Goal: Task Accomplishment & Management: Use online tool/utility

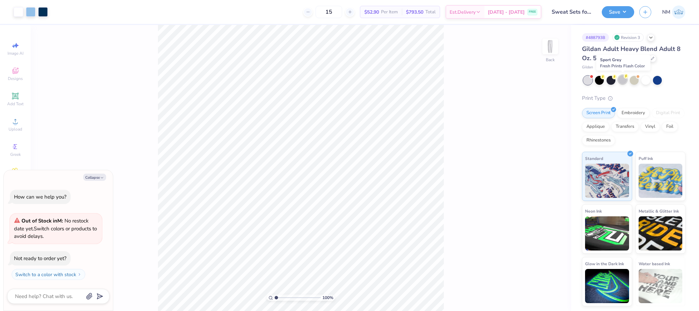
click at [622, 79] on div at bounding box center [623, 79] width 9 height 9
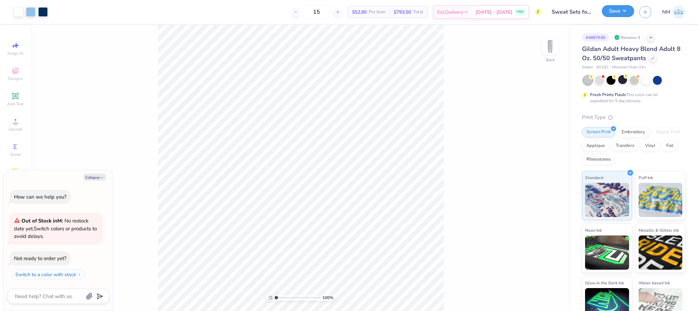
click at [622, 16] on button "Save" at bounding box center [618, 11] width 32 height 12
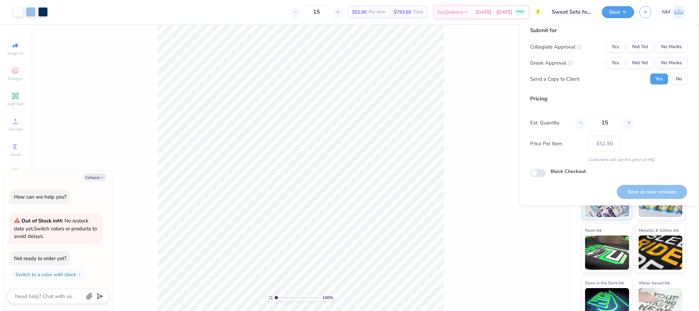
click at [481, 43] on div "100 % Back" at bounding box center [301, 168] width 541 height 286
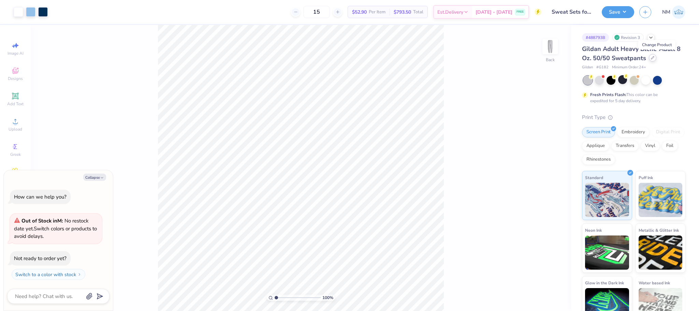
click at [657, 61] on div at bounding box center [653, 58] width 8 height 8
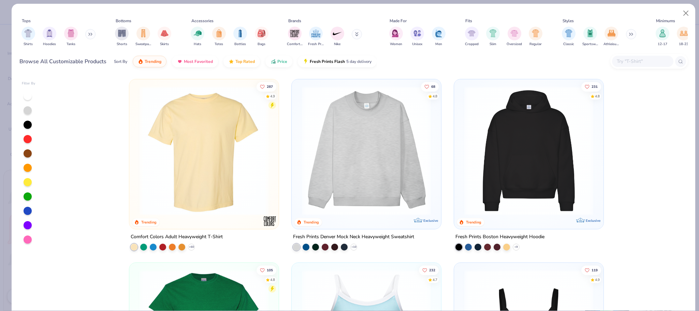
type textarea "x"
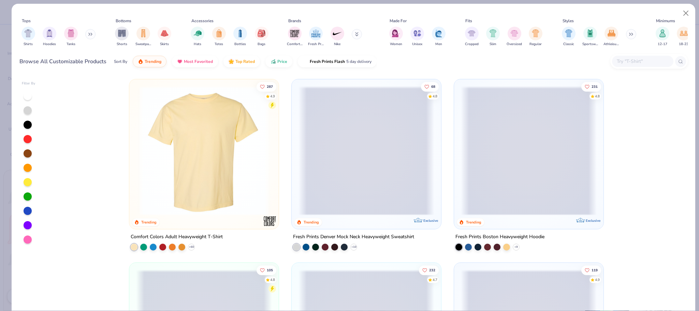
click at [629, 57] on div at bounding box center [642, 61] width 61 height 11
click at [628, 59] on input "text" at bounding box center [643, 61] width 53 height 8
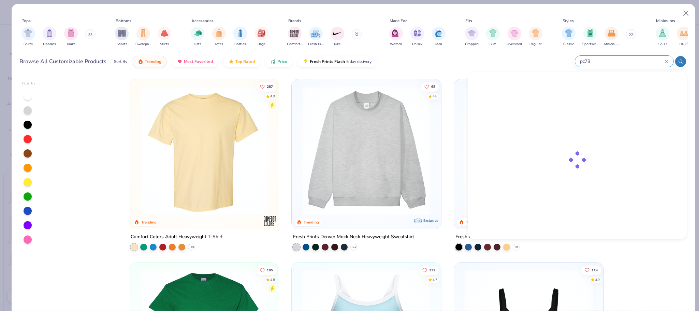
type input "pc78p"
click at [664, 61] on input "pc78p" at bounding box center [622, 61] width 85 height 8
click at [667, 59] on icon at bounding box center [667, 61] width 4 height 4
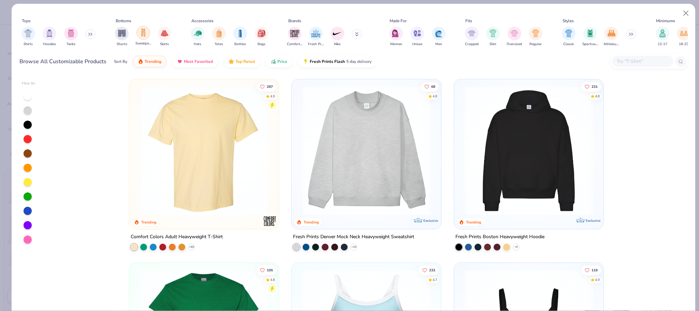
click at [144, 36] on img "filter for Sweatpants" at bounding box center [144, 33] width 8 height 8
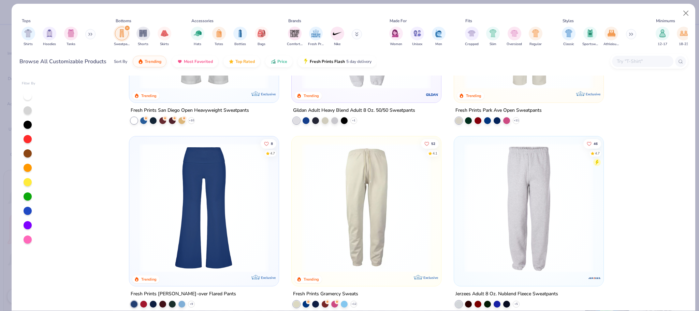
scroll to position [128, 0]
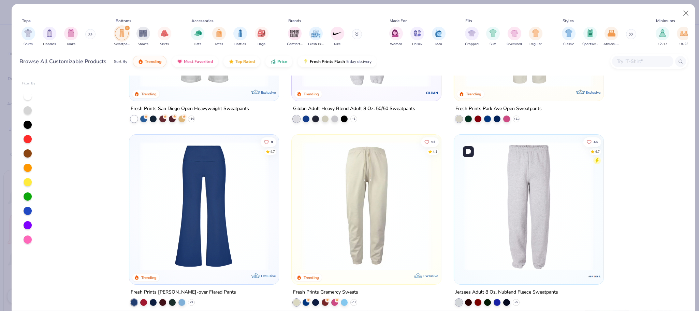
click at [516, 186] on img at bounding box center [529, 205] width 136 height 129
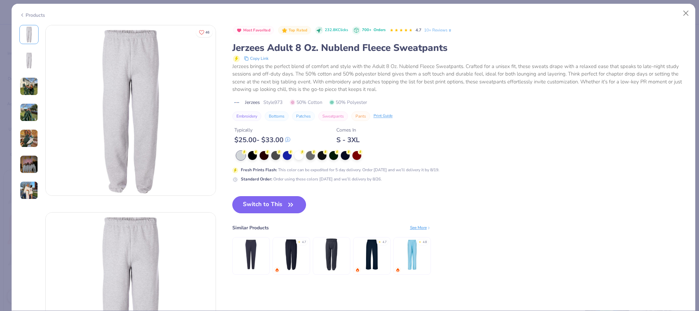
click at [277, 201] on button "Switch to This" at bounding box center [269, 204] width 74 height 17
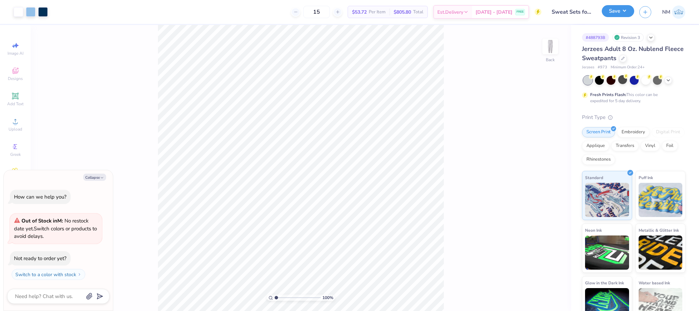
click at [615, 9] on button "Save" at bounding box center [618, 11] width 32 height 12
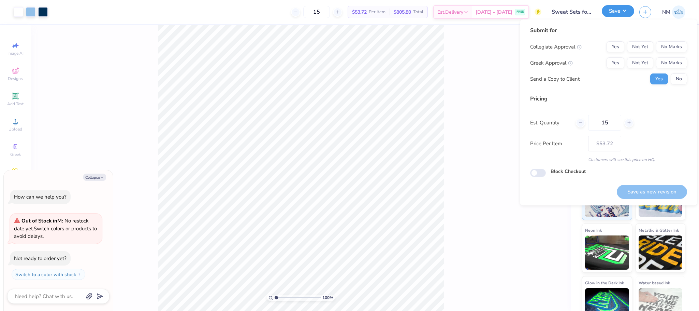
type textarea "x"
click at [682, 47] on button "No Marks" at bounding box center [671, 46] width 31 height 11
click at [667, 62] on button "No Marks" at bounding box center [671, 62] width 31 height 11
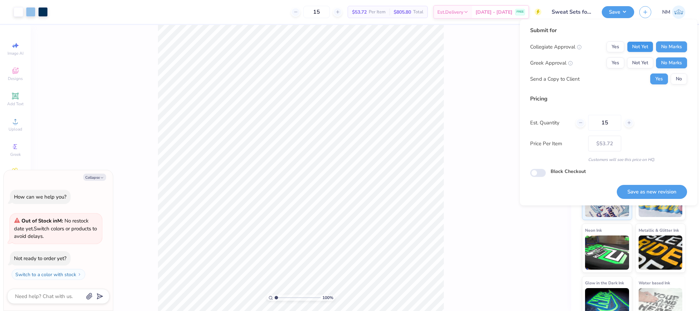
click at [645, 44] on button "Not Yet" at bounding box center [640, 46] width 26 height 11
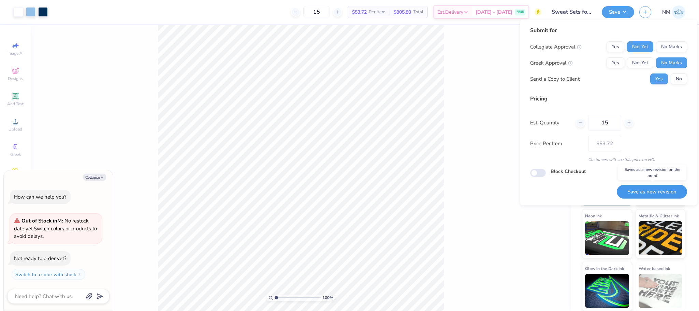
click at [660, 194] on button "Save as new revision" at bounding box center [652, 192] width 70 height 14
type input "$53.72"
type textarea "x"
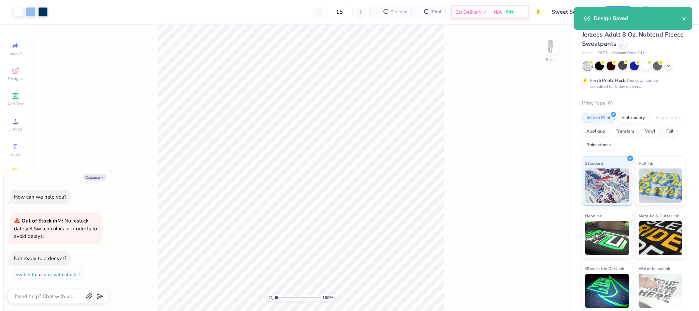
type input "– –"
click at [95, 175] on button "Collapse" at bounding box center [94, 176] width 23 height 7
type textarea "x"
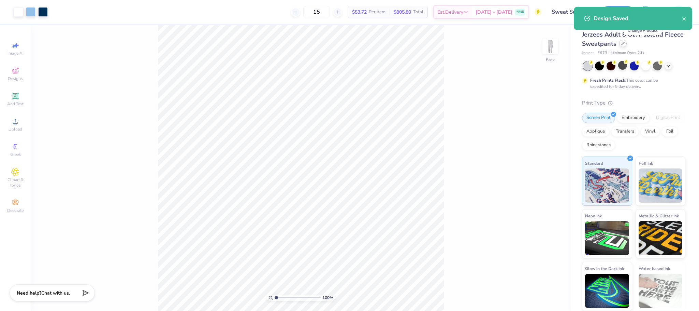
click at [625, 44] on icon at bounding box center [623, 43] width 3 height 3
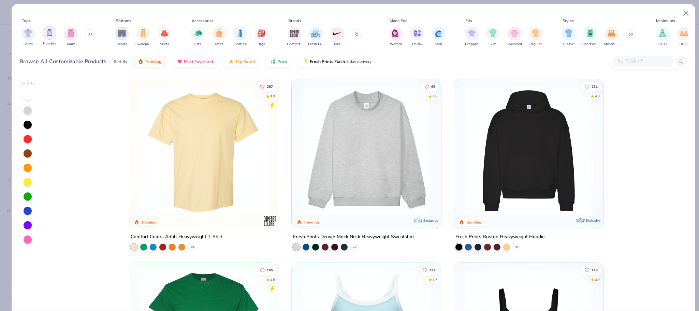
click at [51, 37] on div "filter for Hoodies" at bounding box center [50, 33] width 14 height 14
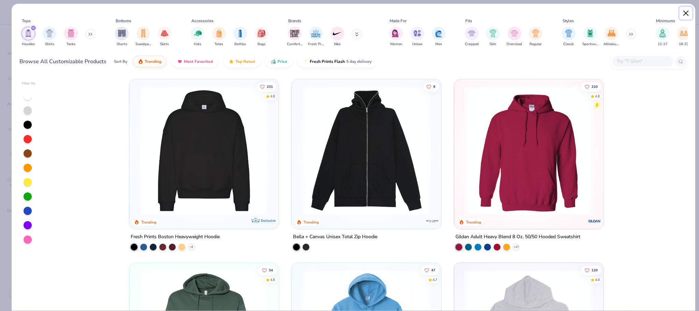
click at [687, 12] on button "Close" at bounding box center [686, 13] width 13 height 13
